Goal: Task Accomplishment & Management: Manage account settings

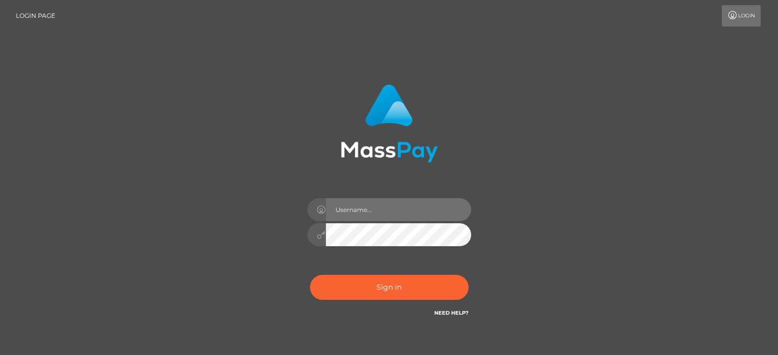
click at [351, 211] on input "text" at bounding box center [398, 209] width 145 height 23
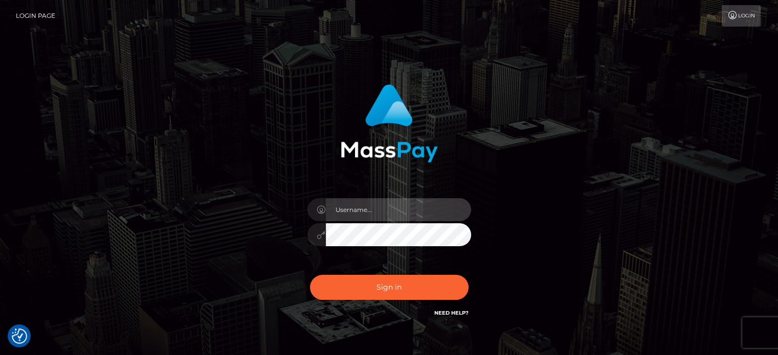
type input "bryannabergevin@gmail.com"
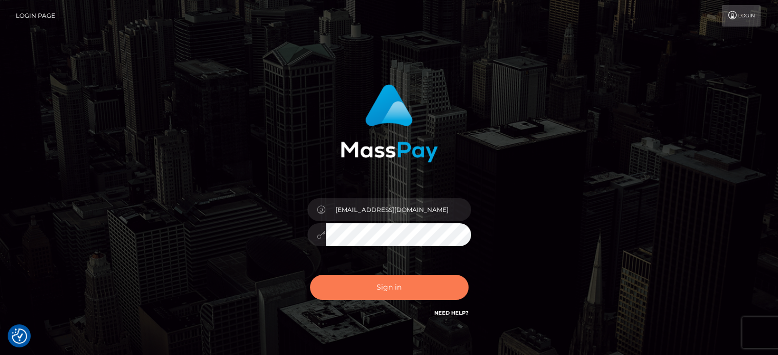
click at [386, 292] on button "Sign in" at bounding box center [389, 287] width 159 height 25
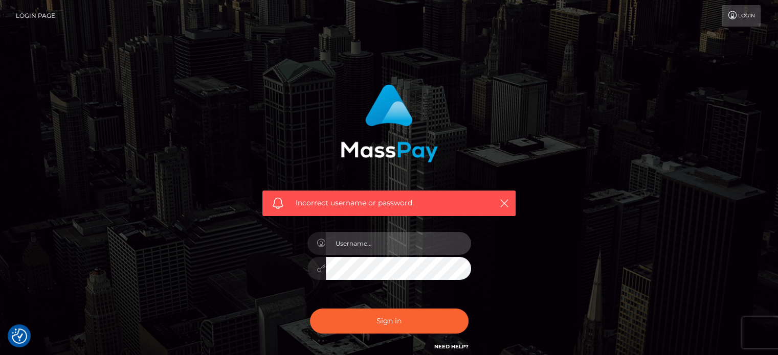
click at [412, 237] on input "text" at bounding box center [398, 243] width 145 height 23
type input "[EMAIL_ADDRESS][DOMAIN_NAME]"
click at [288, 268] on div "Incorrect username or password. bryannabergevin@gmail.com" at bounding box center [389, 219] width 268 height 284
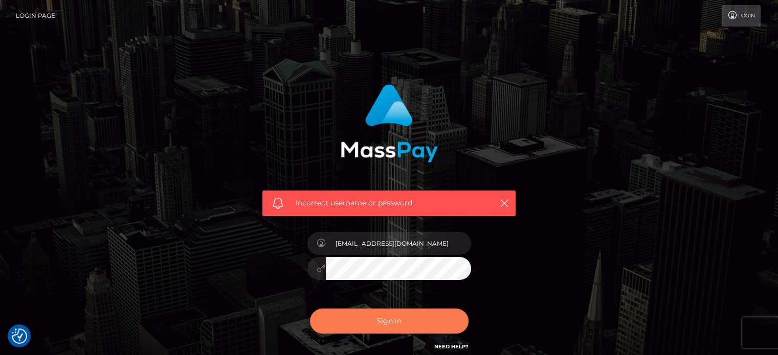
click at [356, 313] on button "Sign in" at bounding box center [389, 321] width 159 height 25
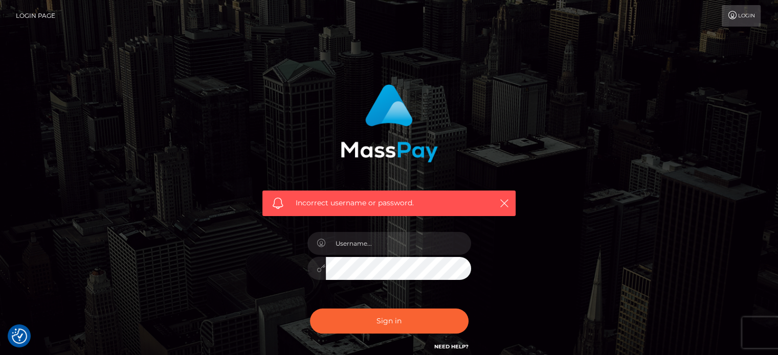
click at [753, 24] on link "Login" at bounding box center [740, 15] width 39 height 21
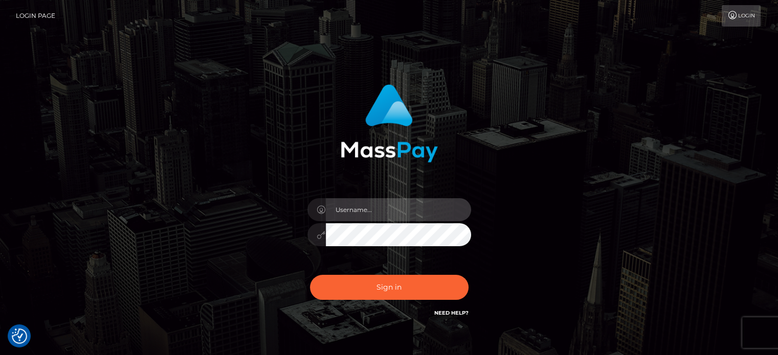
click at [366, 209] on input "text" at bounding box center [398, 209] width 145 height 23
type input "[EMAIL_ADDRESS][DOMAIN_NAME]"
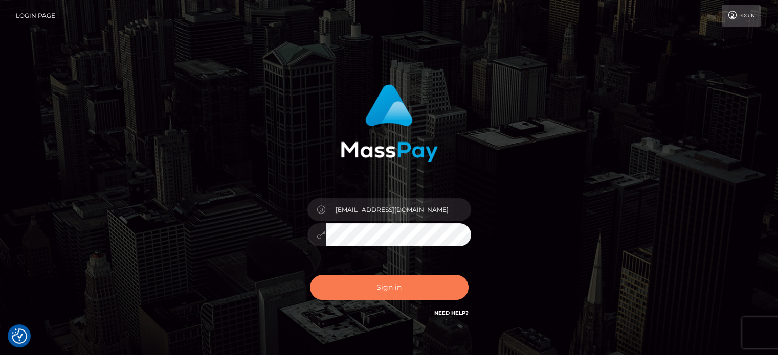
click at [349, 284] on button "Sign in" at bounding box center [389, 287] width 159 height 25
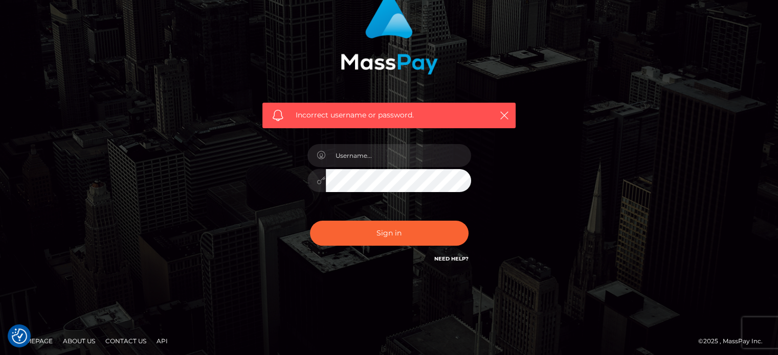
scroll to position [92, 0]
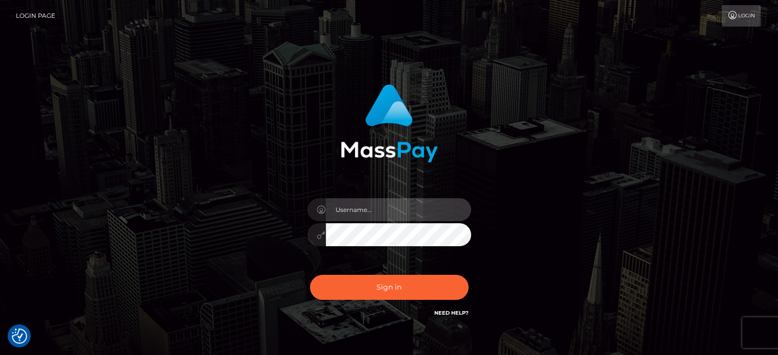
click at [381, 204] on input "text" at bounding box center [398, 209] width 145 height 23
type input "bryannabergevin@gmail.com"
click at [324, 235] on div at bounding box center [389, 233] width 164 height 20
click at [346, 300] on div "Sign in Need Help?" at bounding box center [389, 292] width 179 height 46
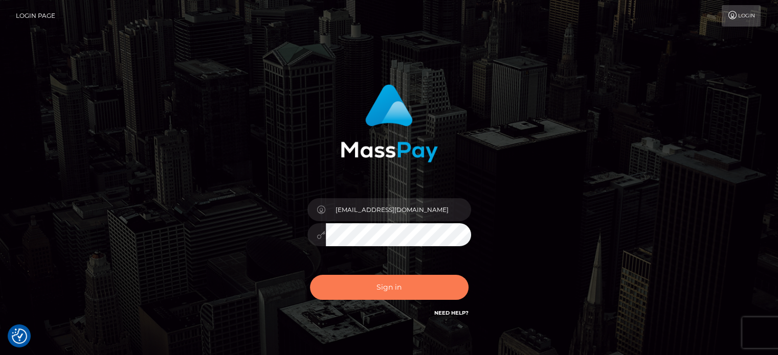
click at [348, 290] on button "Sign in" at bounding box center [389, 287] width 159 height 25
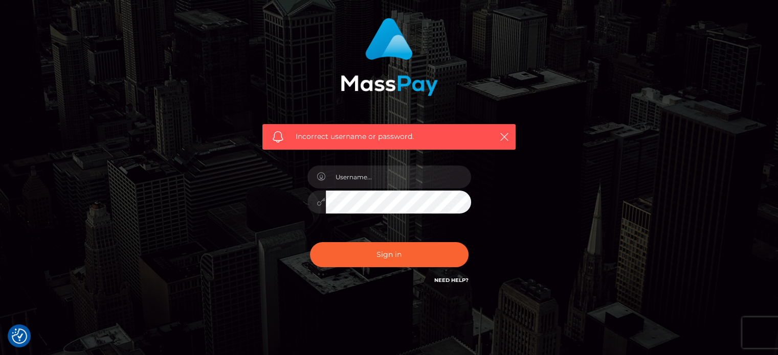
scroll to position [92, 0]
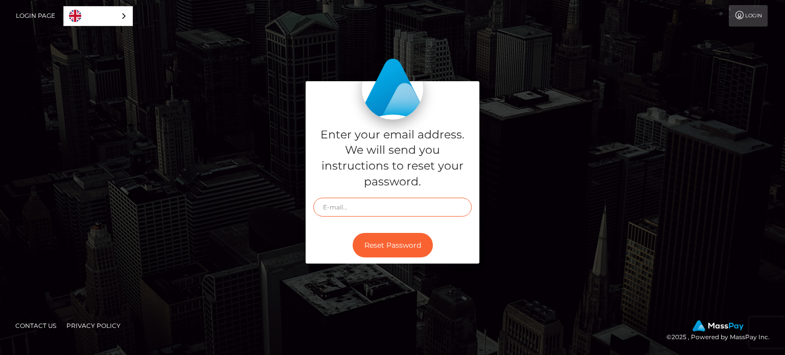
click at [361, 210] on input "text" at bounding box center [392, 207] width 159 height 19
type input "[EMAIL_ADDRESS][DOMAIN_NAME]"
click at [381, 242] on button "Reset Password" at bounding box center [393, 245] width 80 height 25
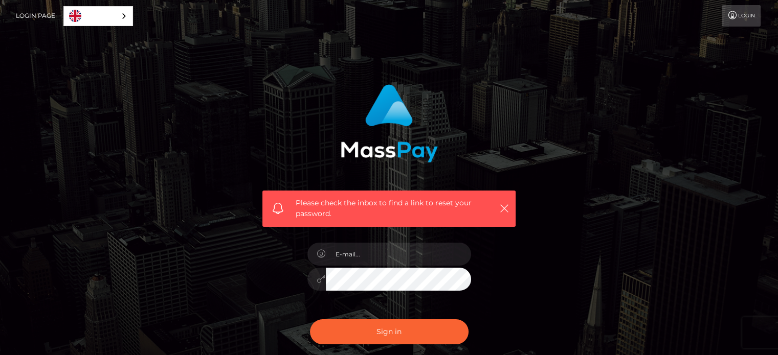
scroll to position [51, 0]
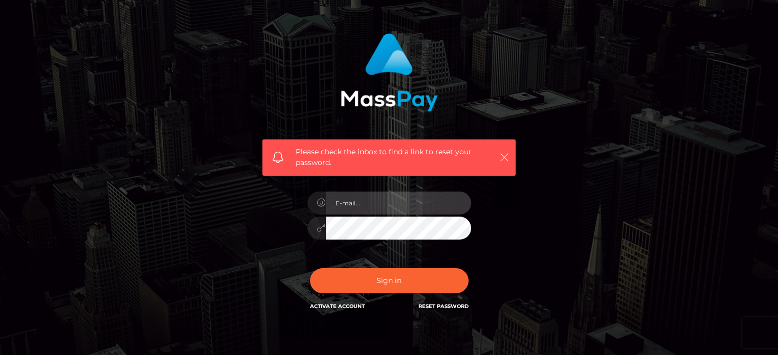
type input "[EMAIL_ADDRESS][DOMAIN_NAME]"
click at [504, 155] on icon "button" at bounding box center [504, 157] width 10 height 10
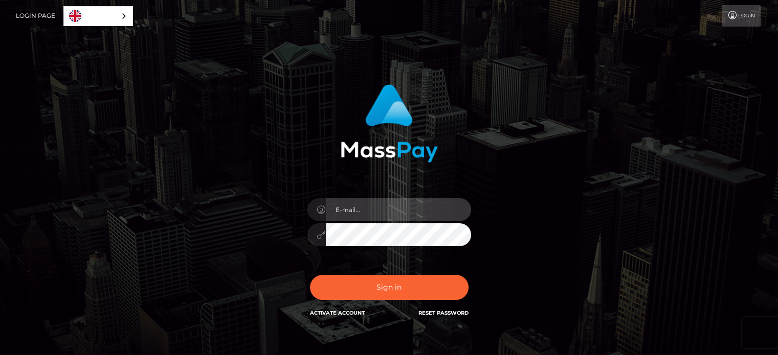
type input "[EMAIL_ADDRESS][DOMAIN_NAME]"
click at [319, 242] on div at bounding box center [389, 233] width 164 height 20
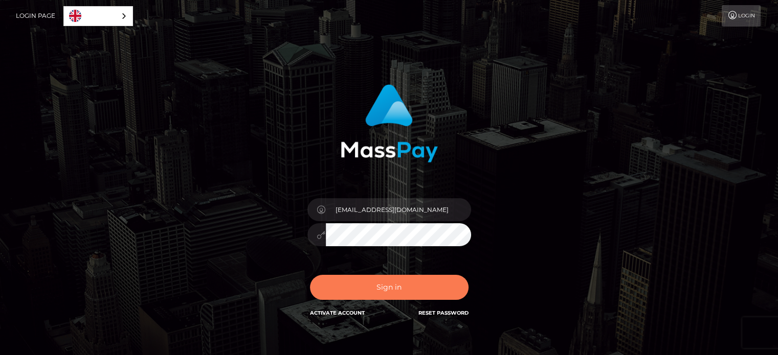
click at [333, 289] on button "Sign in" at bounding box center [389, 287] width 159 height 25
